Goal: Information Seeking & Learning: Find specific fact

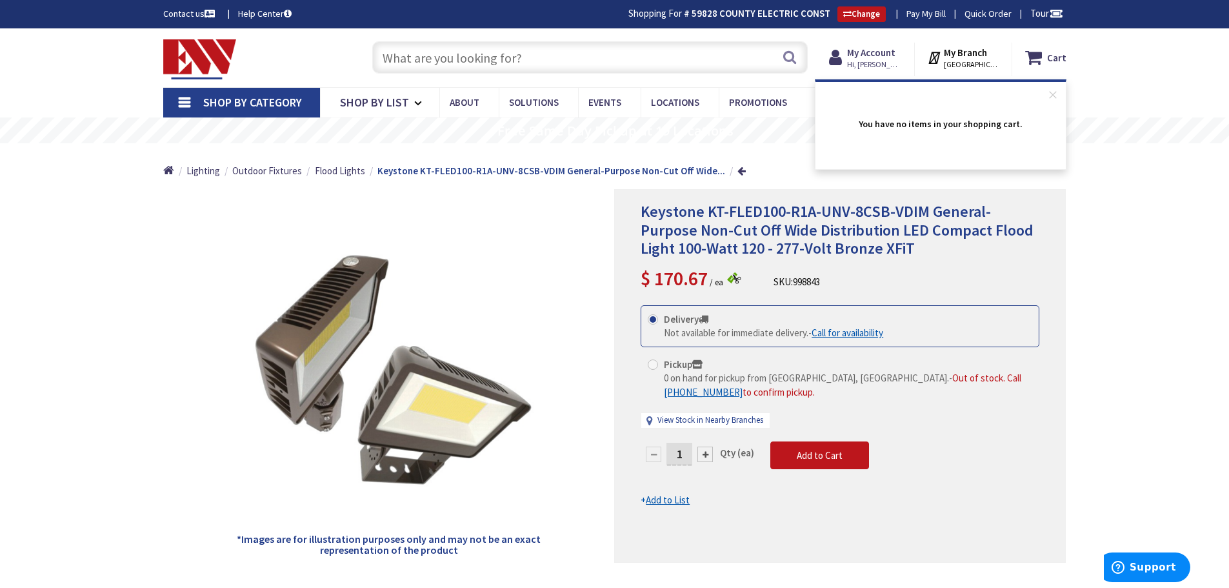
click at [406, 58] on input "text" at bounding box center [589, 57] width 435 height 32
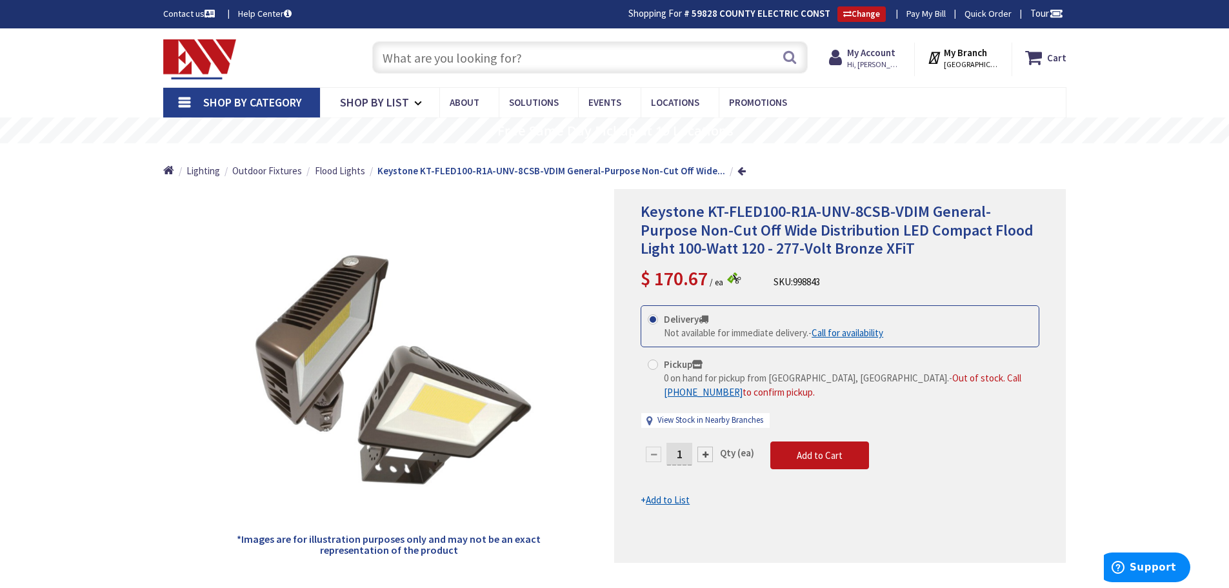
paste input "F-14T5835ECOG"
type input "F-14T5835ECOG"
click at [787, 59] on button "Search" at bounding box center [789, 57] width 17 height 29
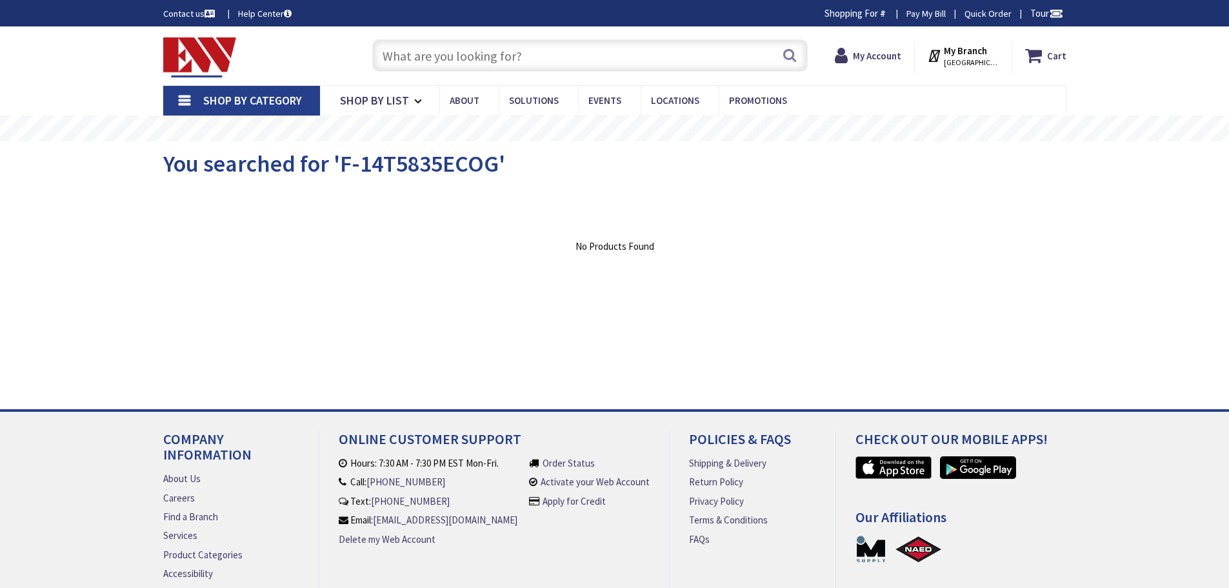
type input "[STREET_ADDRESS]"
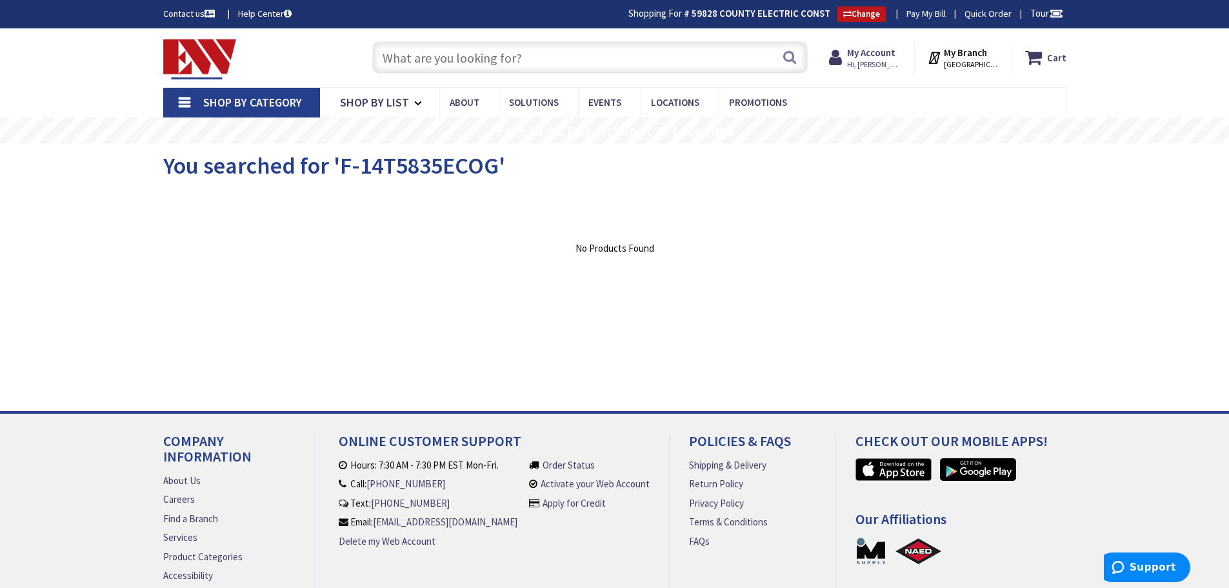
click at [463, 57] on input "text" at bounding box center [589, 57] width 435 height 32
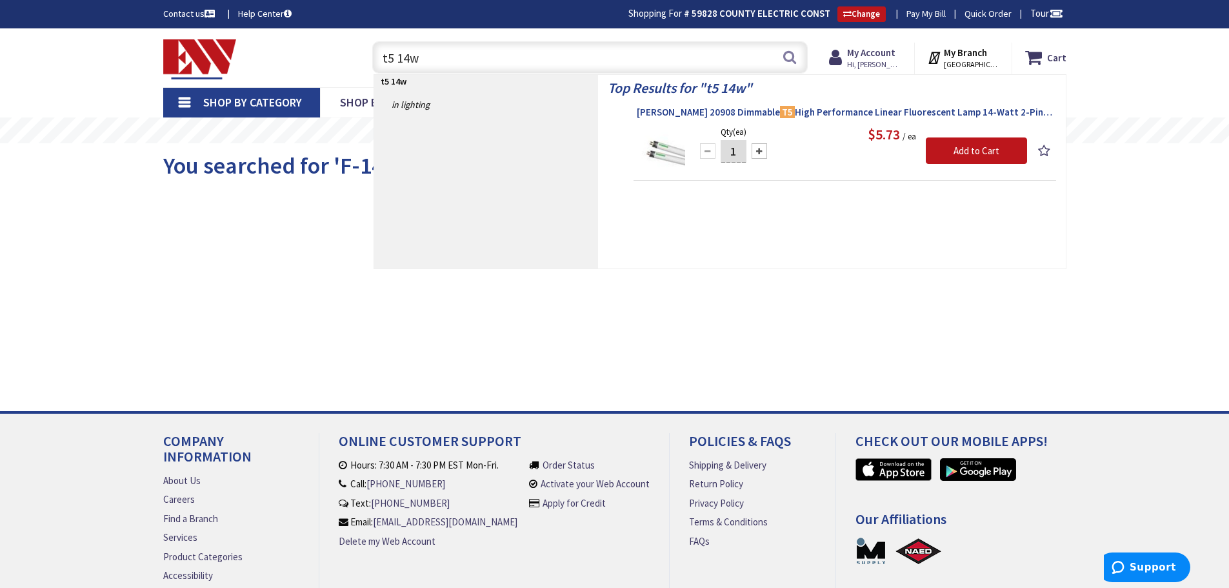
type input "t5 14w"
click at [748, 115] on span "Osram Sylvania 20908 Dimmable T5 High Performance Linear Fluorescent Lamp 14-Wa…" at bounding box center [845, 112] width 416 height 13
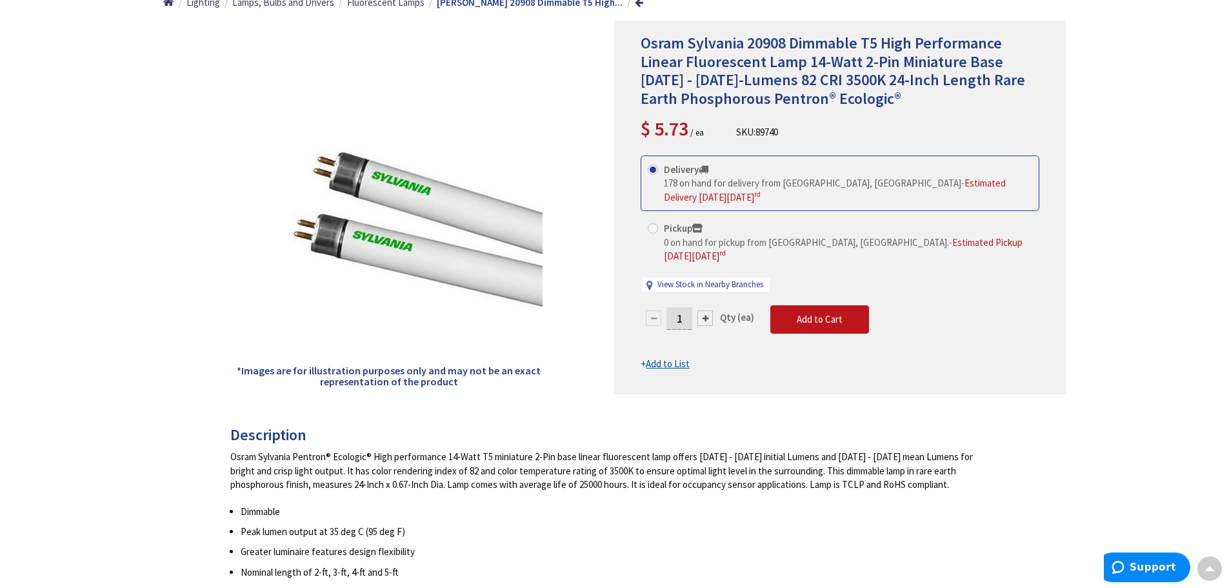
scroll to position [2, 0]
